Goal: Go to known website: Access a specific website the user already knows

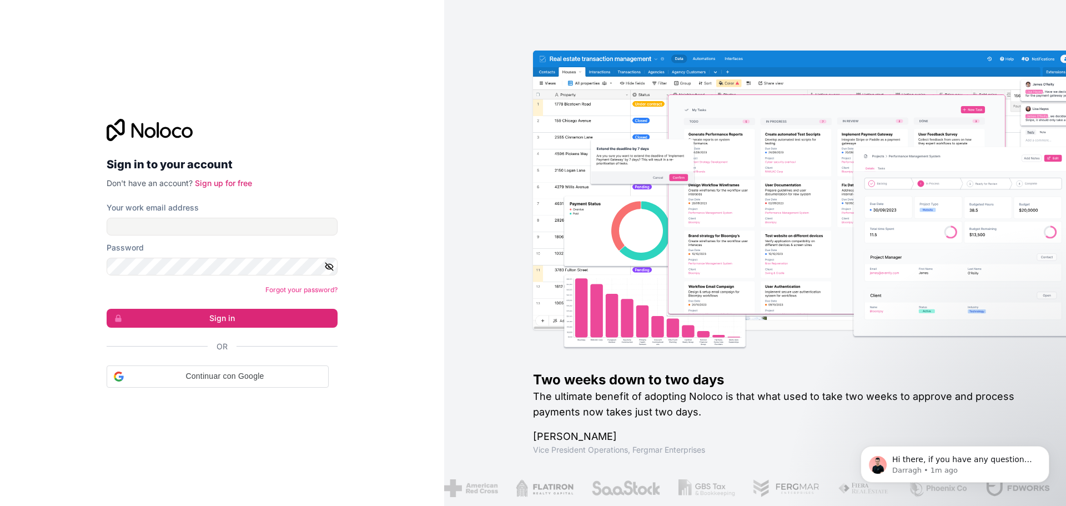
drag, startPoint x: 263, startPoint y: 240, endPoint x: 253, endPoint y: 232, distance: 13.0
click at [254, 234] on form "Your work email address Password Forgot your password? Sign in Or Continuar con…" at bounding box center [222, 295] width 231 height 186
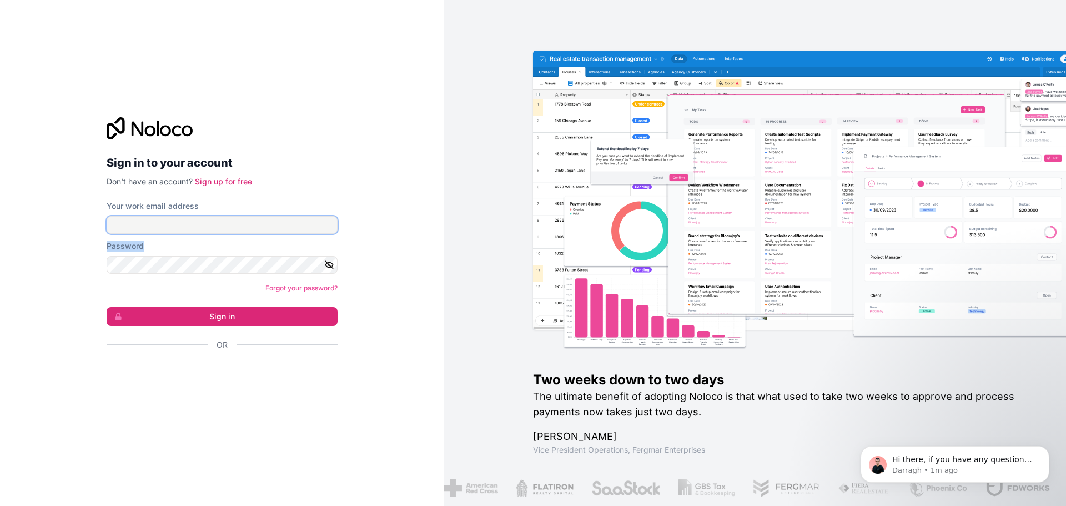
click at [250, 229] on input "Your work email address" at bounding box center [222, 225] width 231 height 18
type input "[EMAIL_ADDRESS][DOMAIN_NAME]"
click at [188, 308] on button "Sign in" at bounding box center [222, 316] width 231 height 19
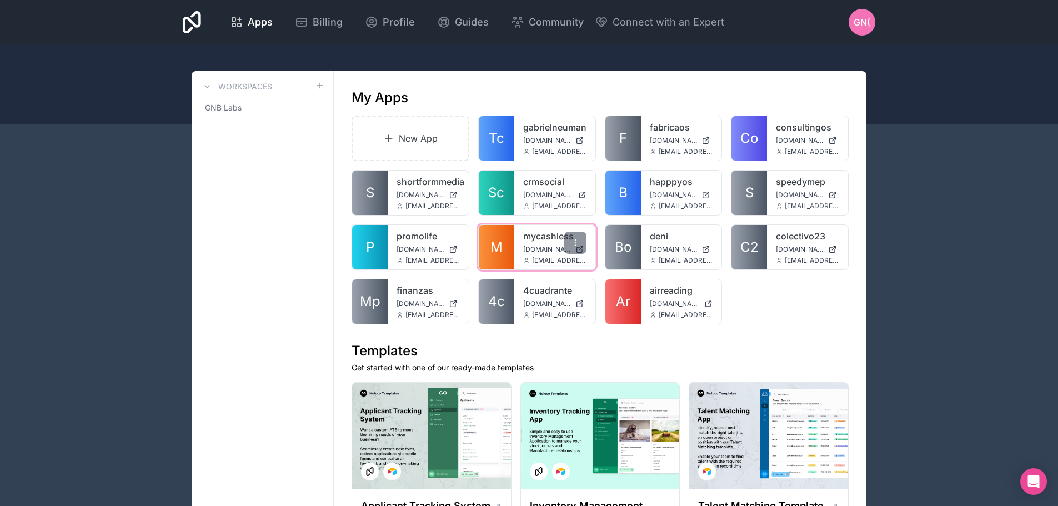
click at [545, 237] on link "mycashless" at bounding box center [554, 235] width 63 height 13
